Goal: Check status: Check status

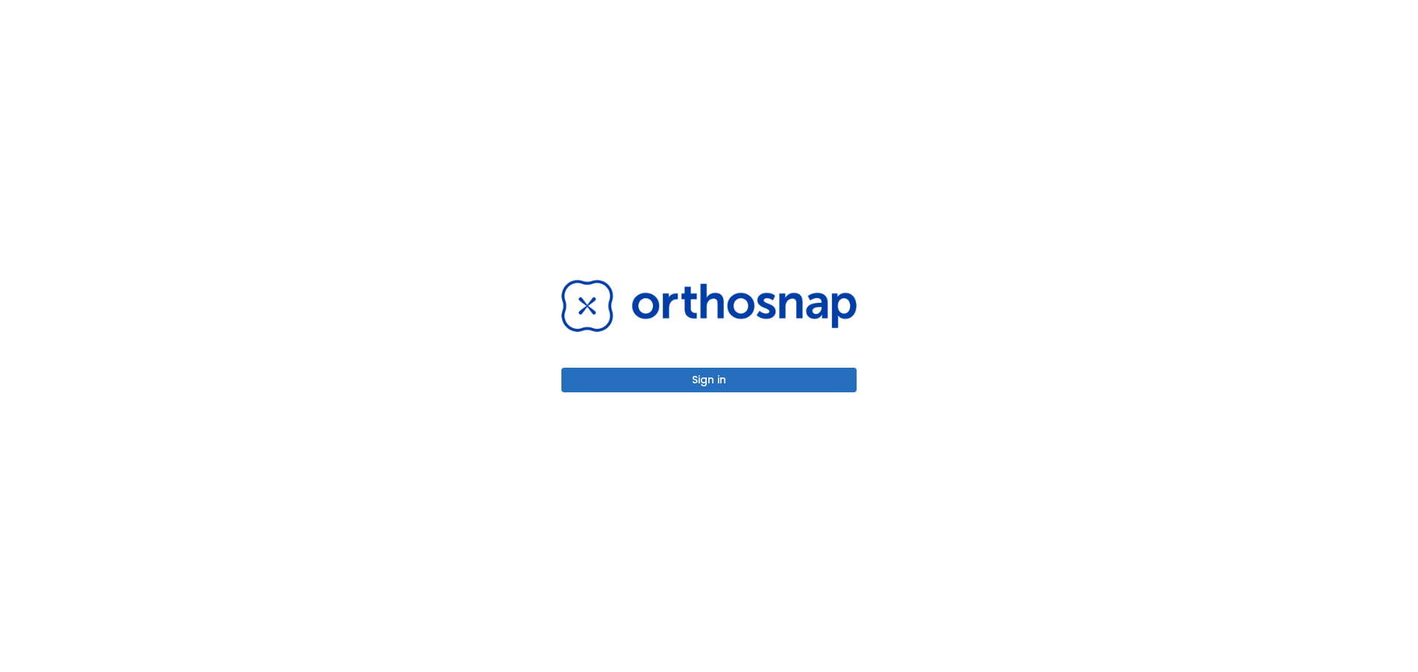
click at [775, 376] on button "Sign in" at bounding box center [708, 380] width 295 height 25
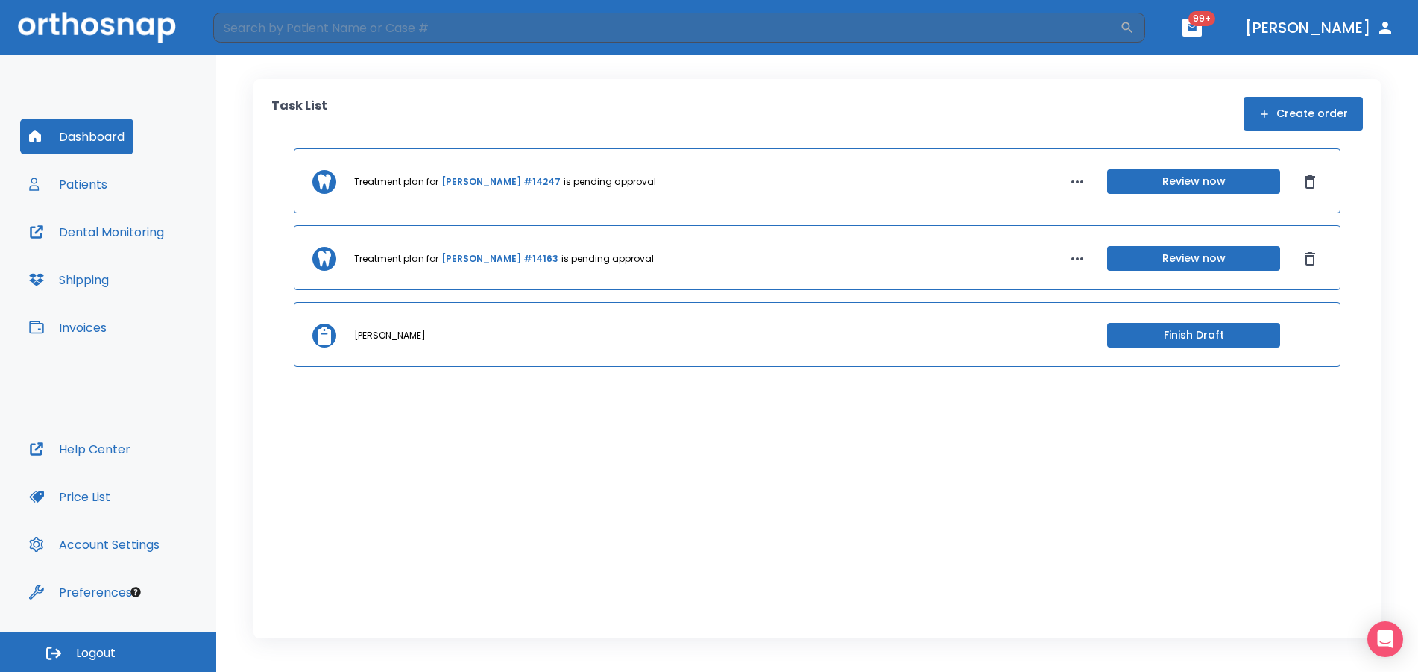
click at [72, 180] on button "Patients" at bounding box center [68, 184] width 96 height 36
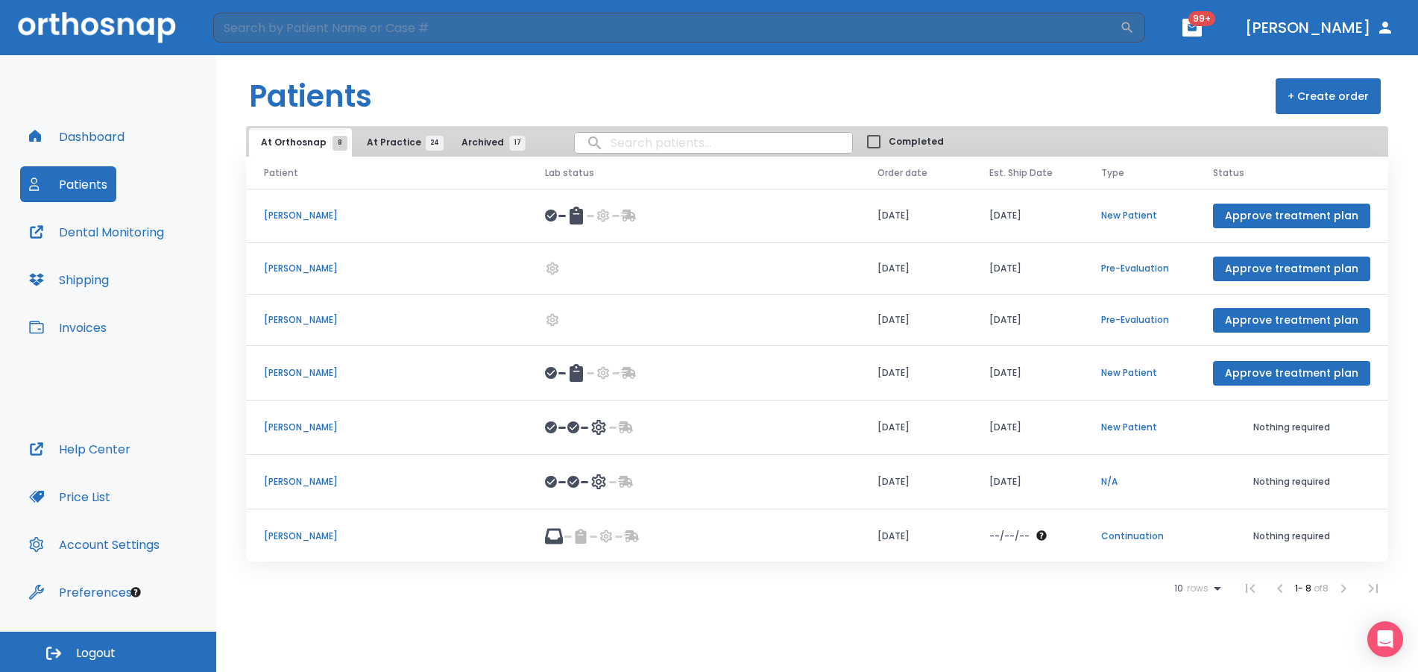
click at [405, 150] on button "At Practice 24" at bounding box center [401, 142] width 92 height 28
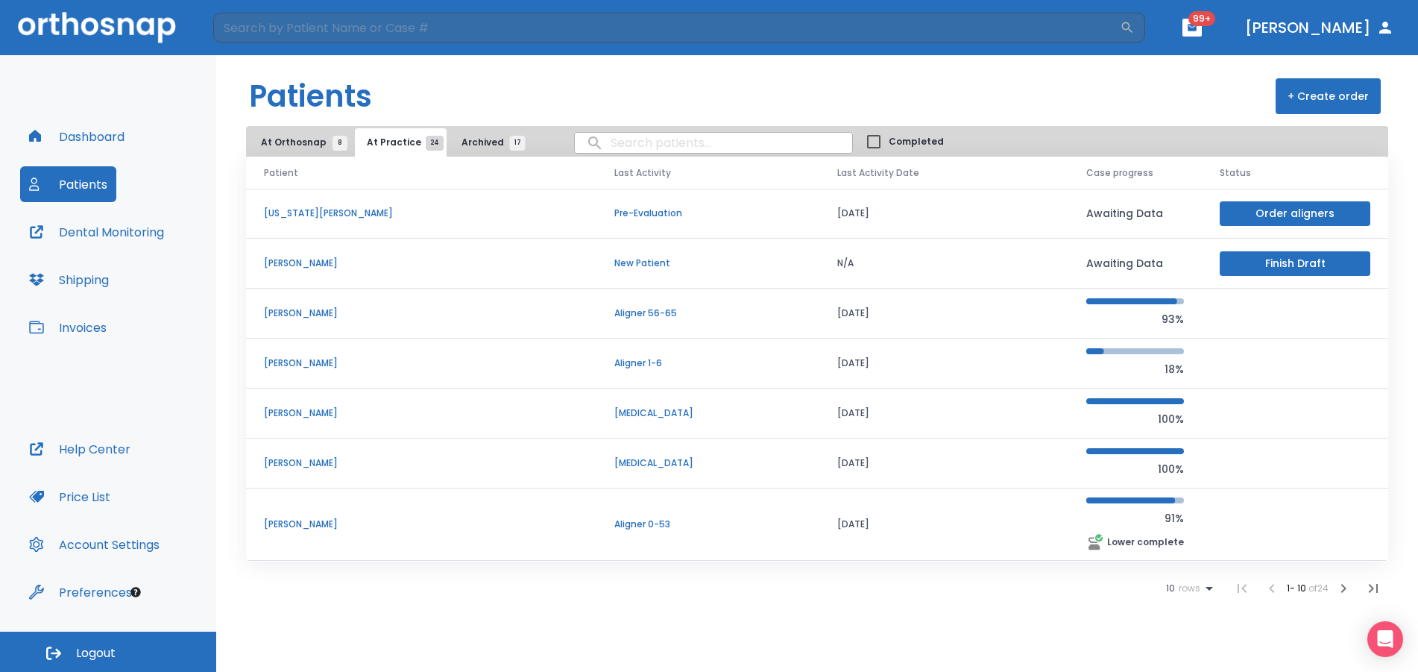
click at [95, 227] on button "Dental Monitoring" at bounding box center [96, 232] width 153 height 36
click at [1340, 584] on icon "button" at bounding box center [1343, 588] width 18 height 18
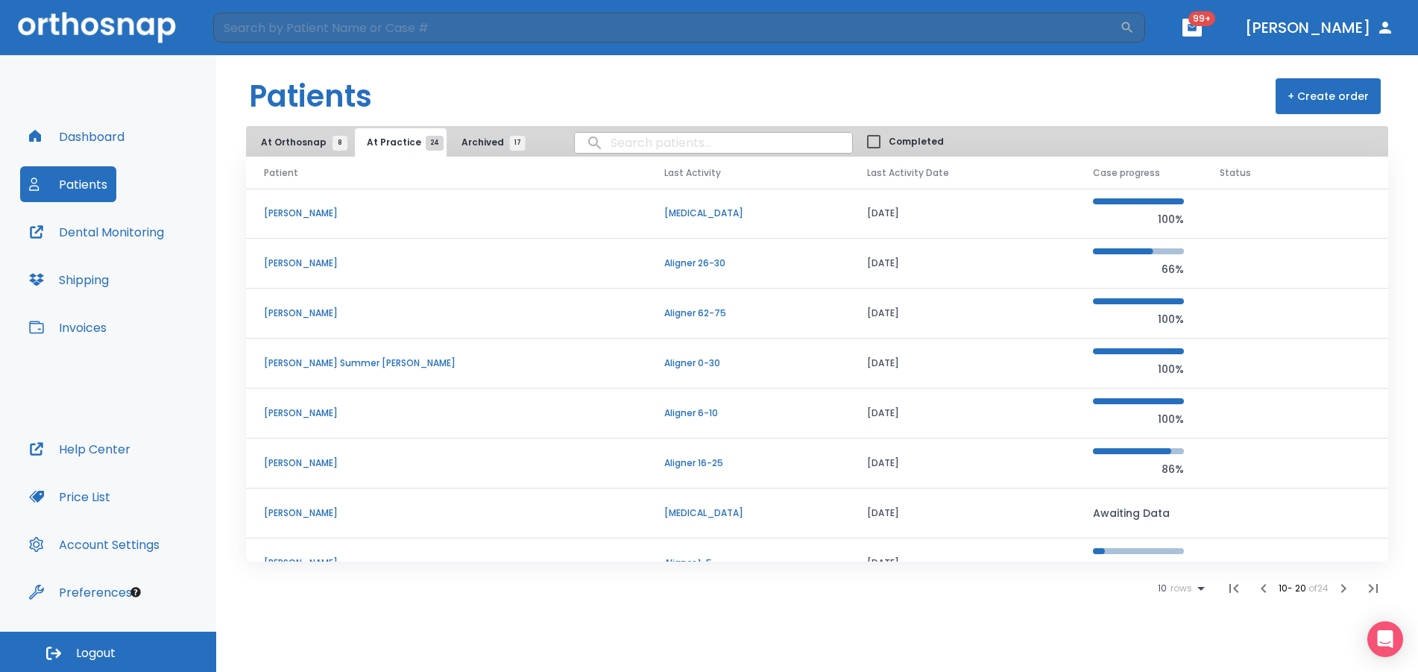
scroll to position [127, 0]
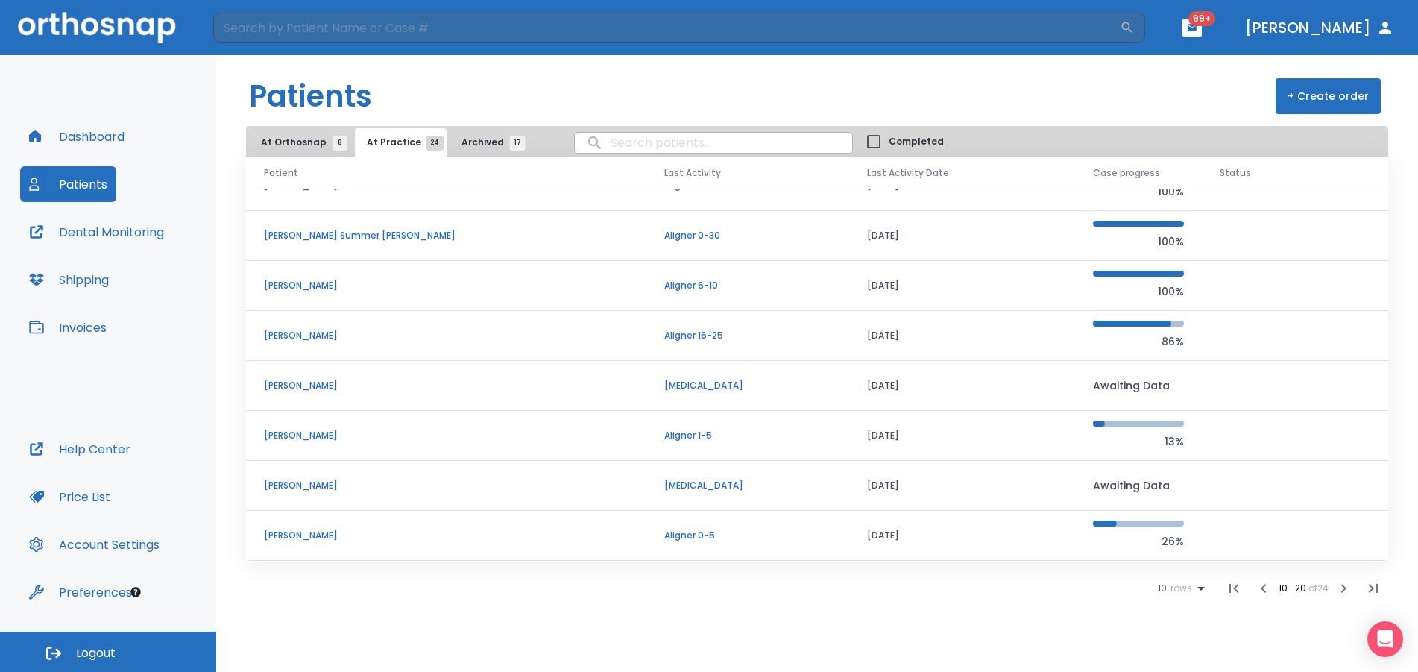
click at [1343, 584] on icon "button" at bounding box center [1343, 588] width 18 height 18
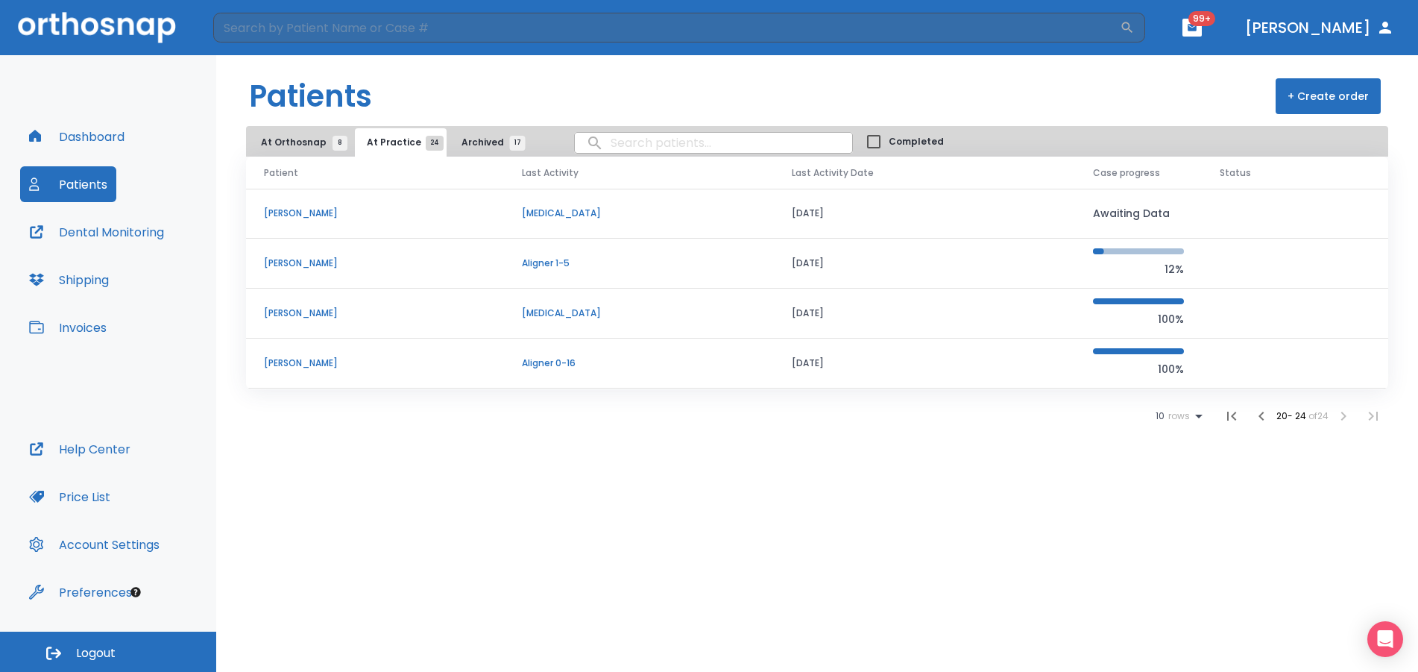
click at [292, 306] on td "[PERSON_NAME]" at bounding box center [375, 313] width 258 height 50
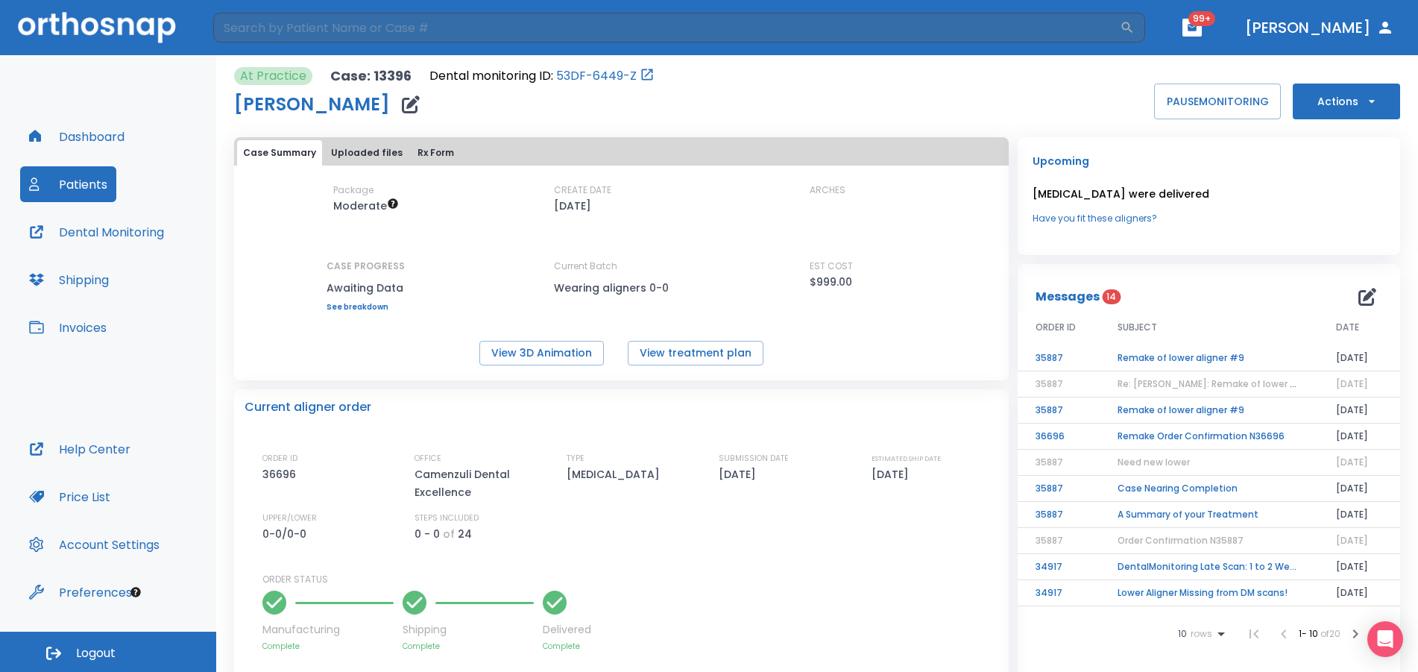
click at [1373, 107] on button "Actions" at bounding box center [1346, 101] width 107 height 36
click at [968, 82] on div at bounding box center [709, 336] width 1418 height 672
click at [516, 356] on button "View 3D Animation" at bounding box center [541, 353] width 124 height 25
click at [1204, 357] on td "Remake of lower aligner #9" at bounding box center [1209, 358] width 218 height 26
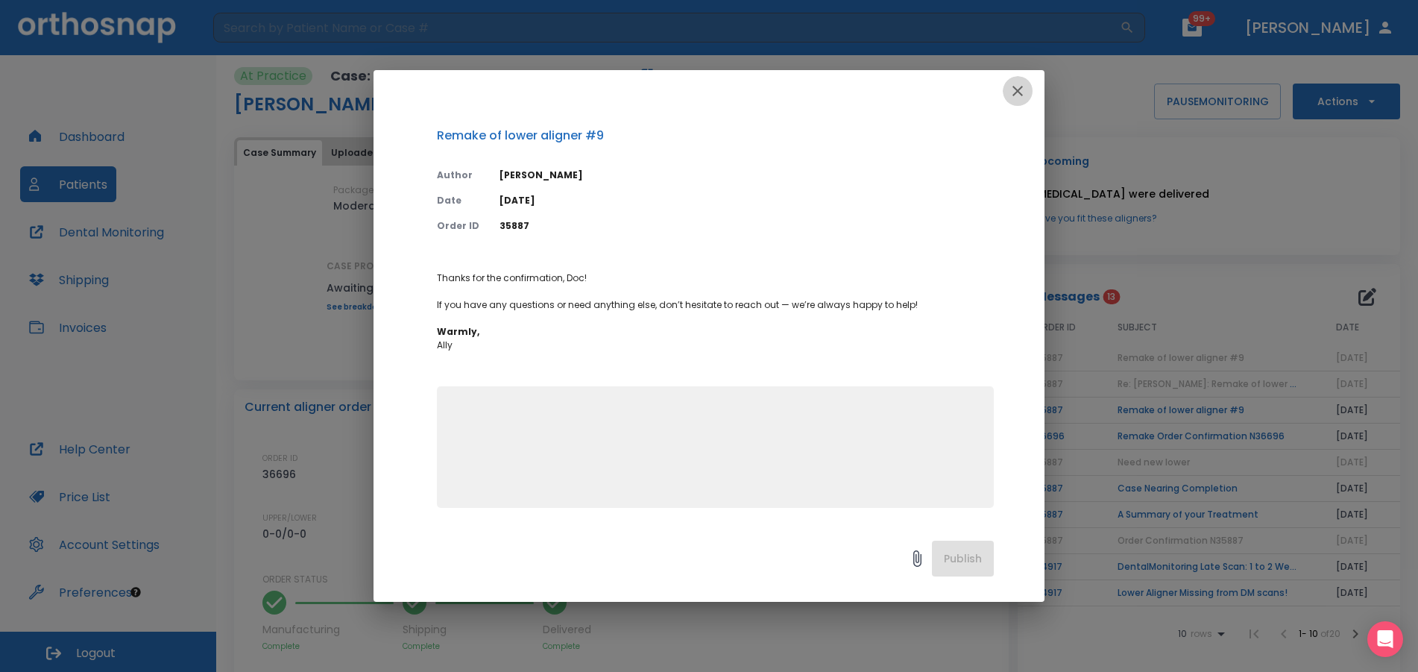
click at [1015, 86] on icon "button" at bounding box center [1018, 91] width 18 height 18
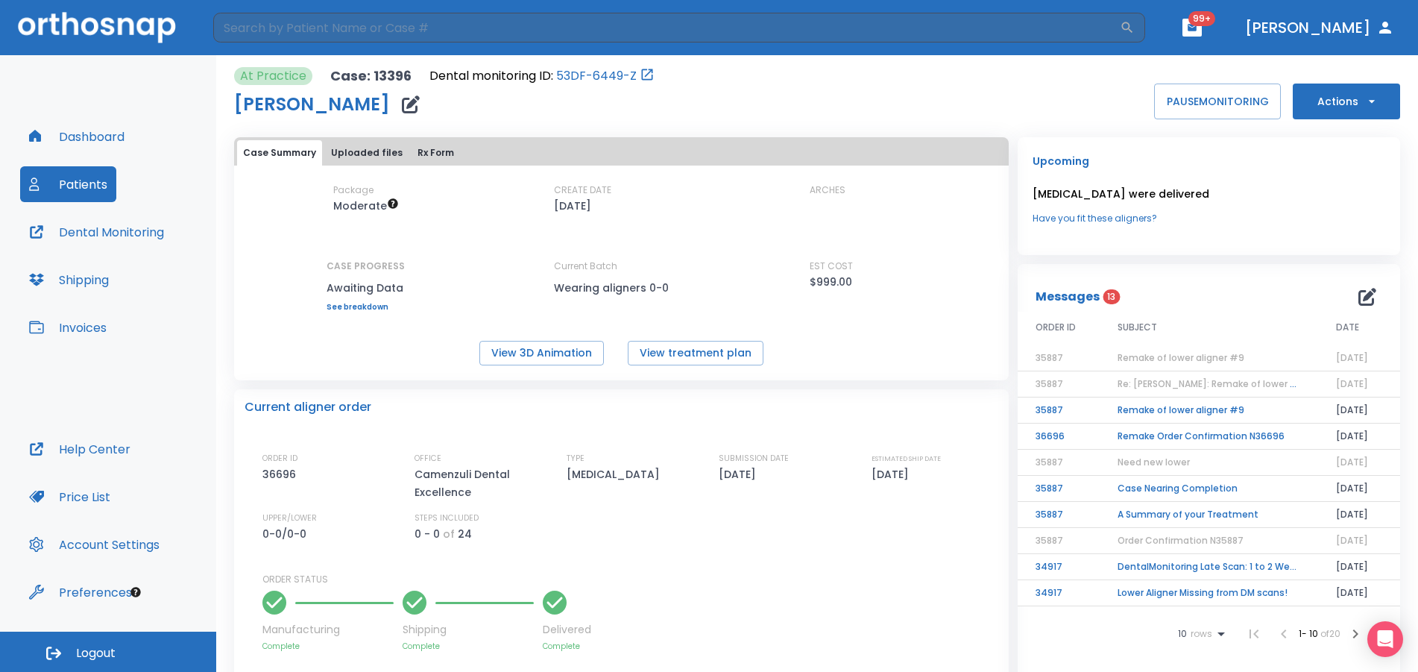
click at [1219, 432] on td "Remake Order Confirmation N36696" at bounding box center [1209, 436] width 218 height 26
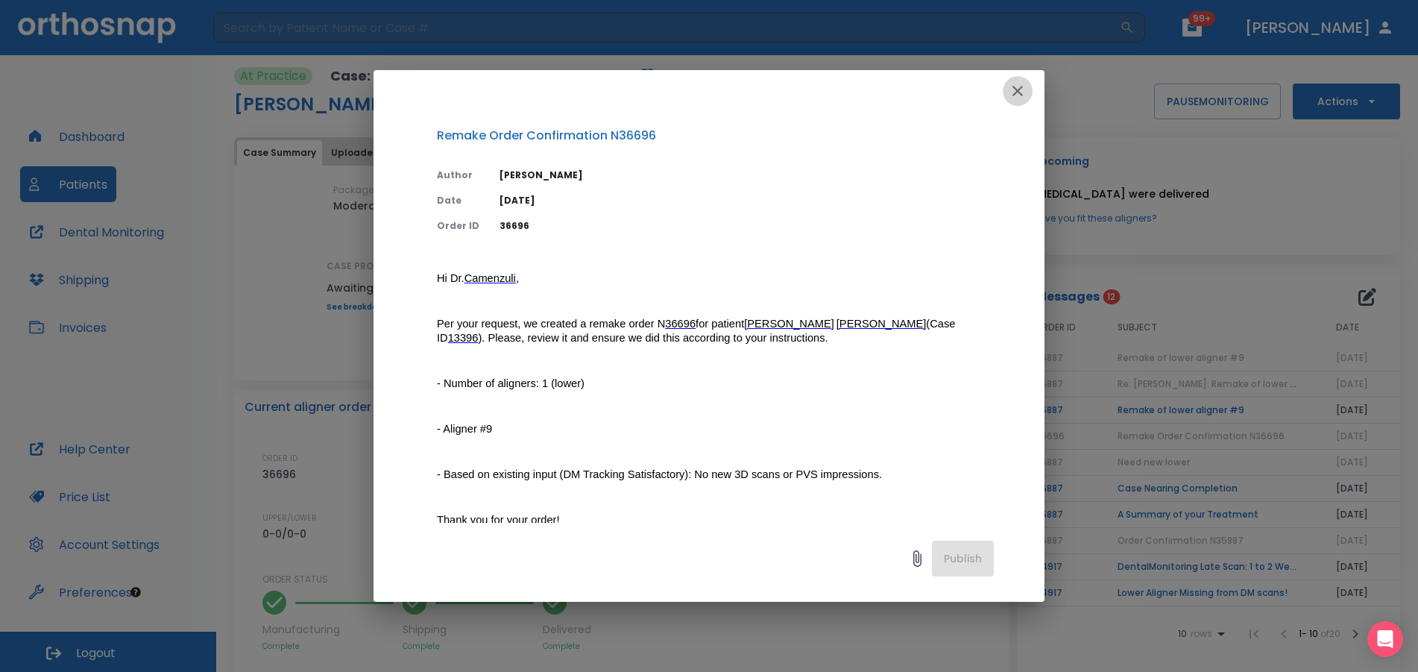
click at [1012, 86] on icon "button" at bounding box center [1018, 91] width 18 height 18
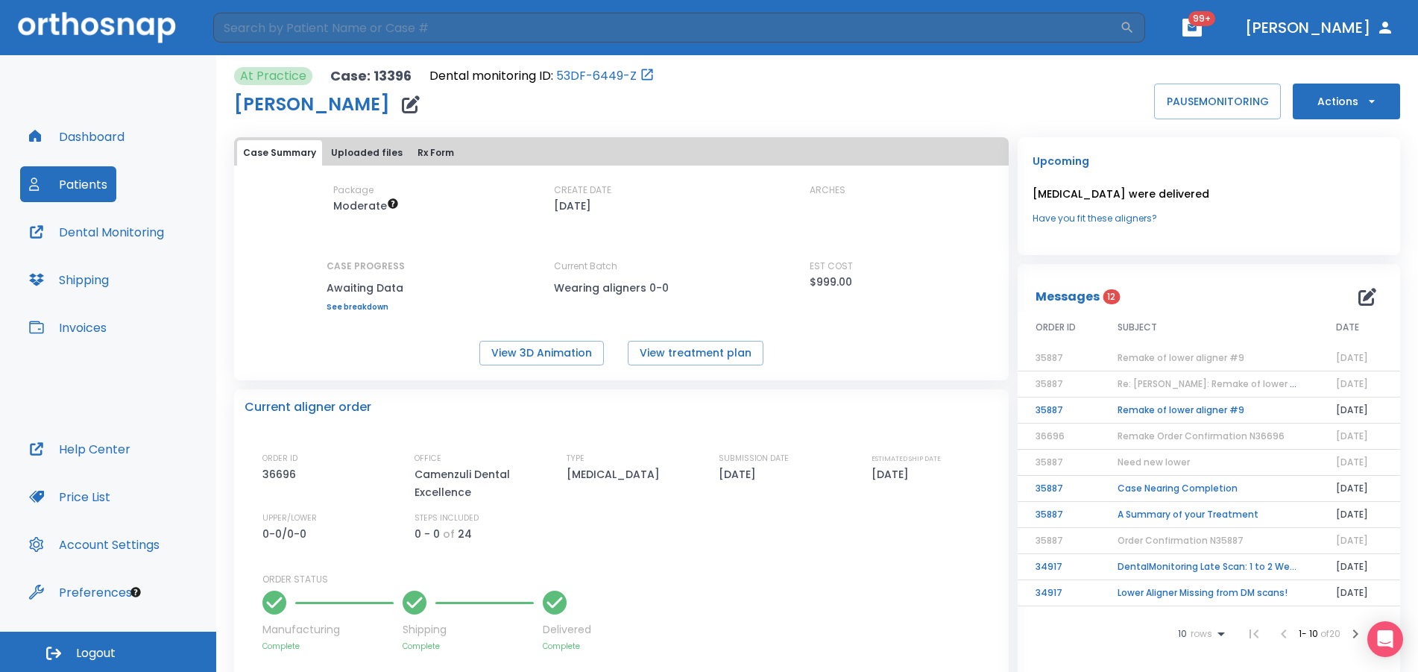
click at [1208, 355] on span "Remake of lower aligner #9" at bounding box center [1180, 357] width 127 height 13
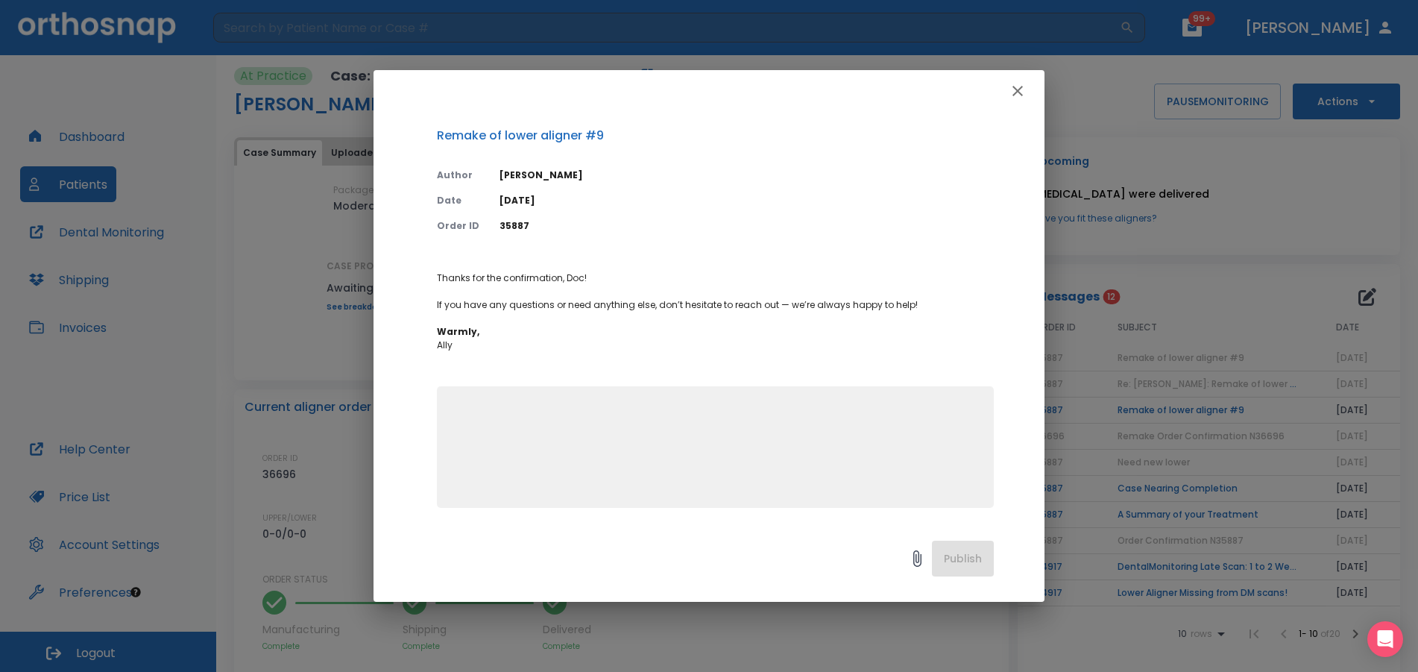
click at [1025, 92] on icon "button" at bounding box center [1018, 91] width 18 height 18
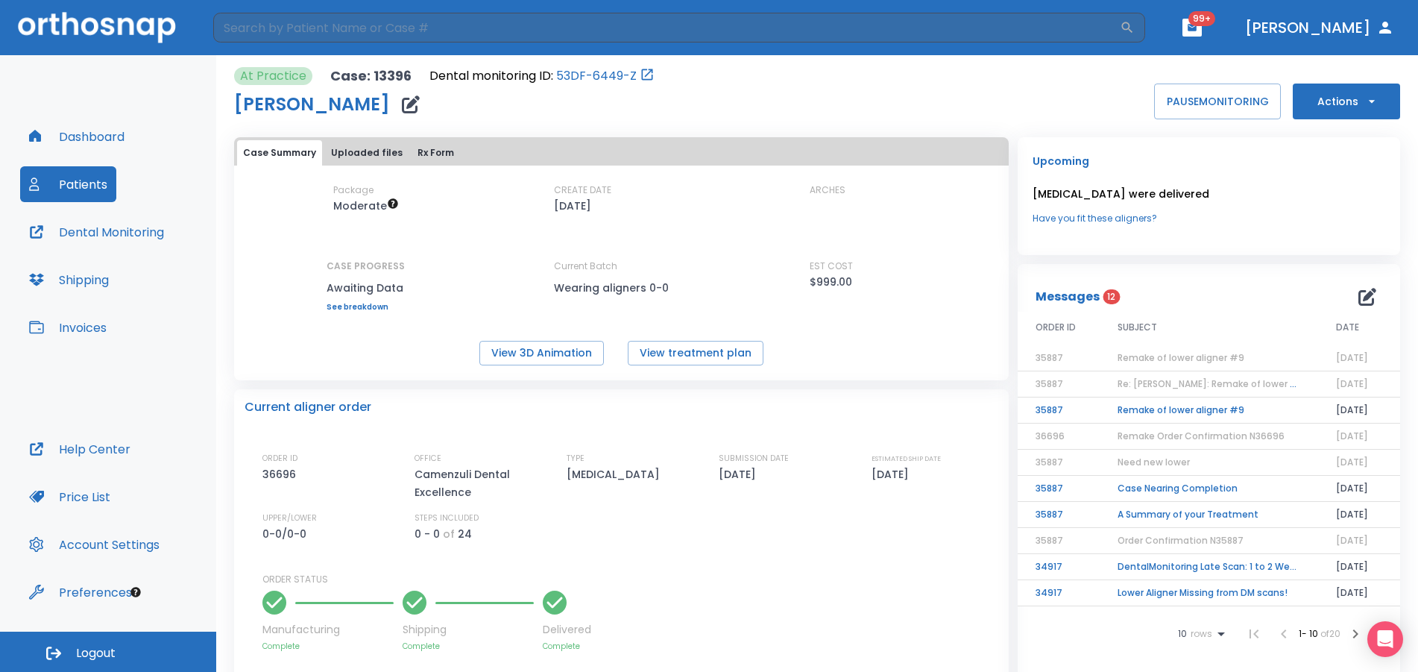
click at [1233, 387] on span "Re: [PERSON_NAME]: Remake of lower aligner #9 | [13396:35887]" at bounding box center [1263, 383] width 292 height 13
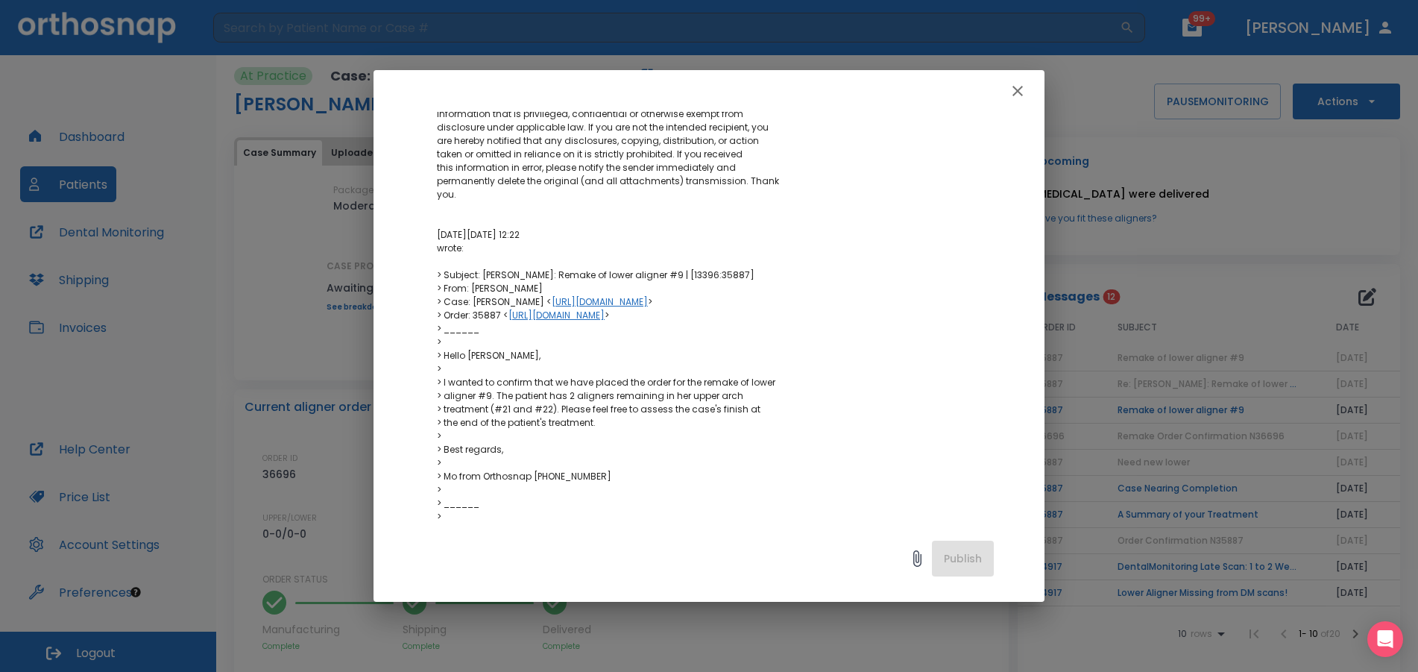
scroll to position [297, 0]
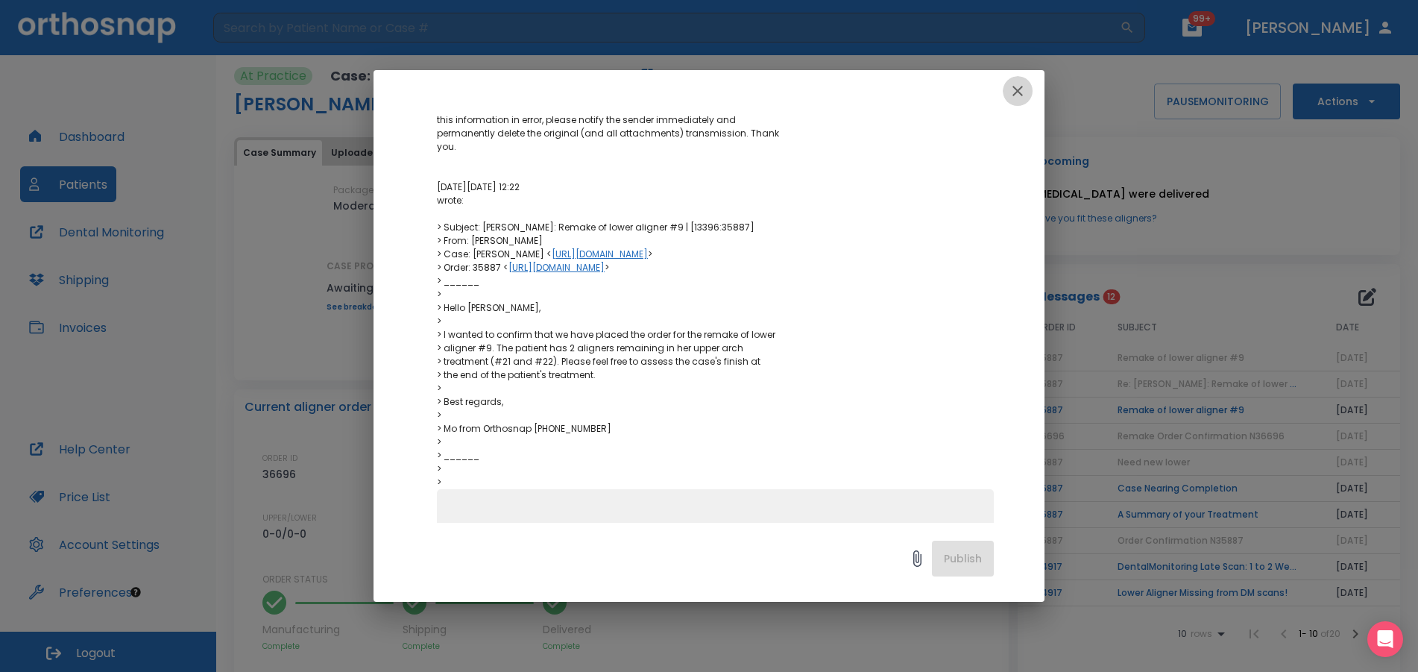
click at [1024, 89] on icon "button" at bounding box center [1018, 91] width 18 height 18
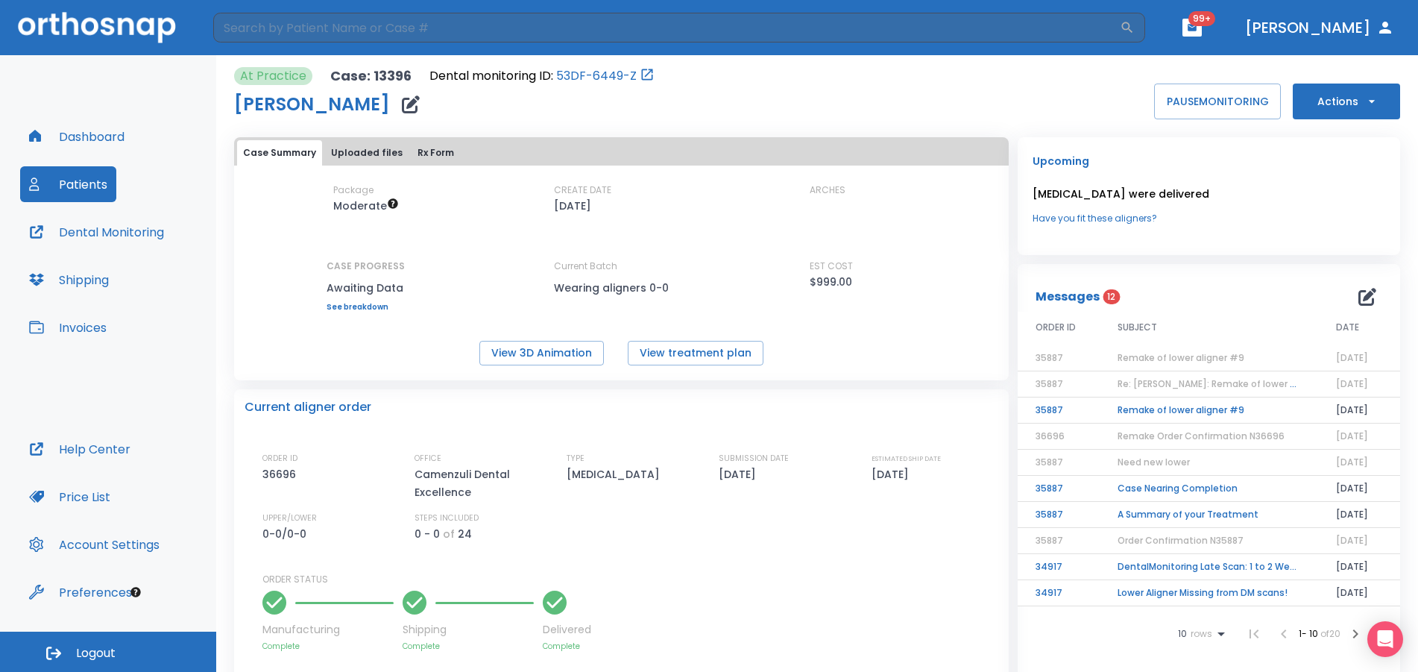
click at [104, 235] on button "Dental Monitoring" at bounding box center [96, 232] width 153 height 36
